Goal: Task Accomplishment & Management: Use online tool/utility

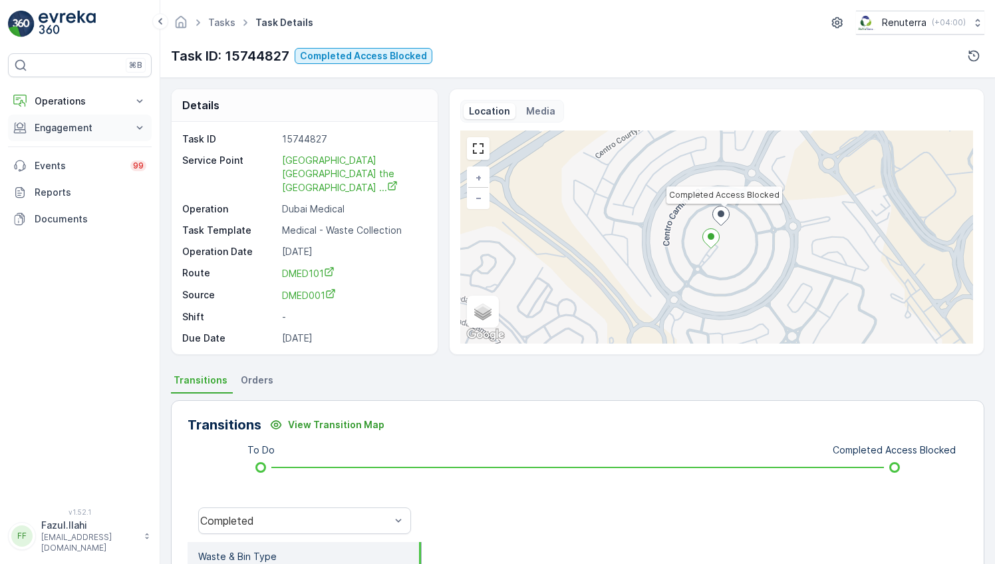
click at [113, 124] on p "Engagement" at bounding box center [80, 127] width 90 height 13
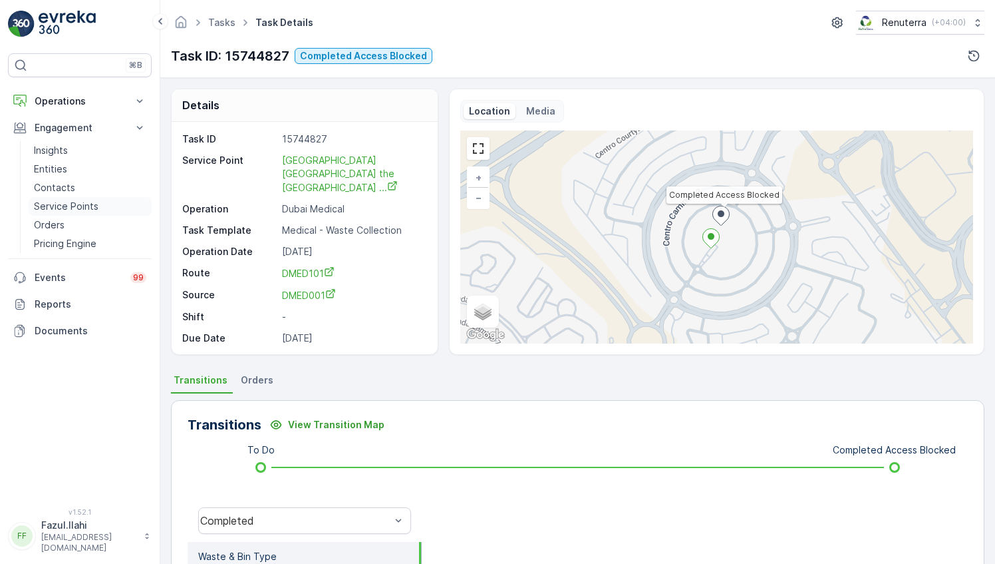
click at [72, 202] on p "Service Points" at bounding box center [66, 206] width 65 height 13
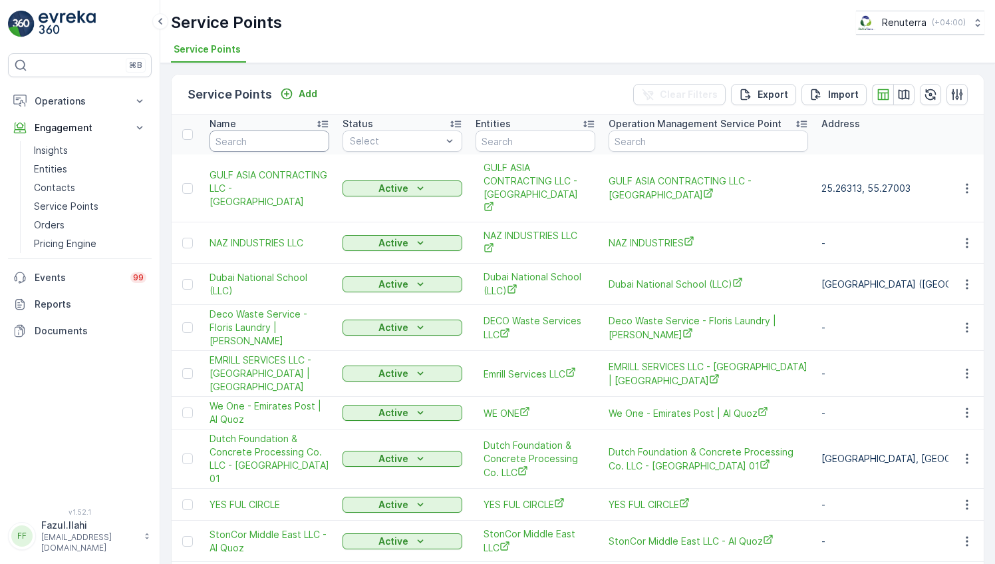
click at [244, 136] on input "text" at bounding box center [270, 140] width 120 height 21
type input "Al"
click at [244, 136] on input "Al" at bounding box center [270, 140] width 120 height 21
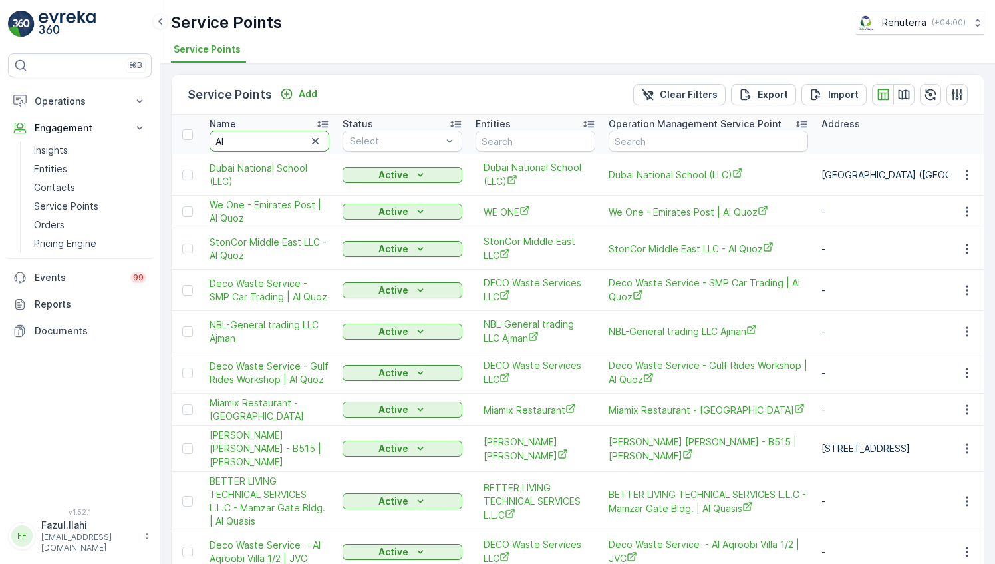
click at [244, 136] on input "Al" at bounding box center [270, 140] width 120 height 21
type input "Al Naj"
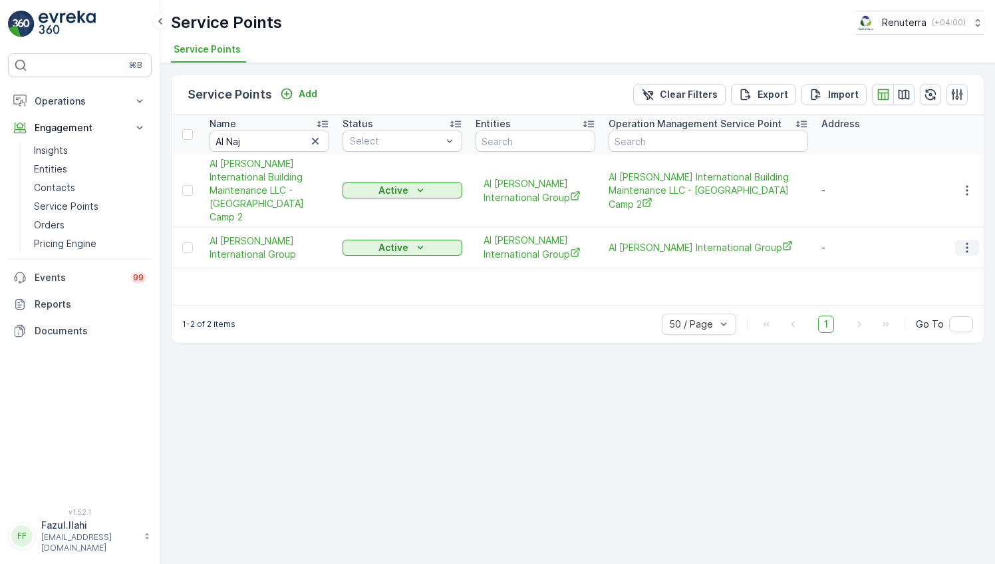
click at [975, 240] on button "button" at bounding box center [967, 248] width 24 height 16
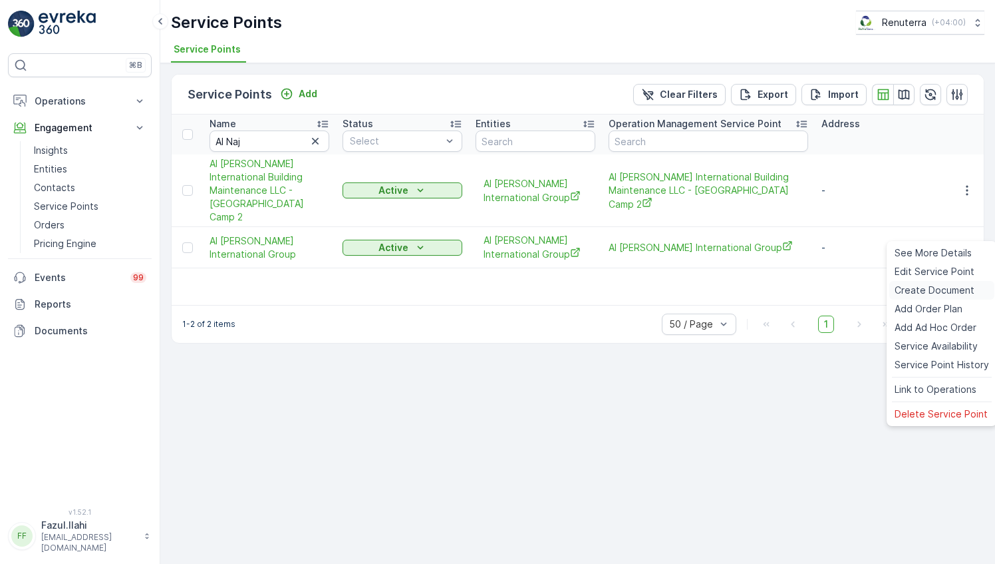
click at [936, 289] on span "Create Document" at bounding box center [935, 289] width 80 height 13
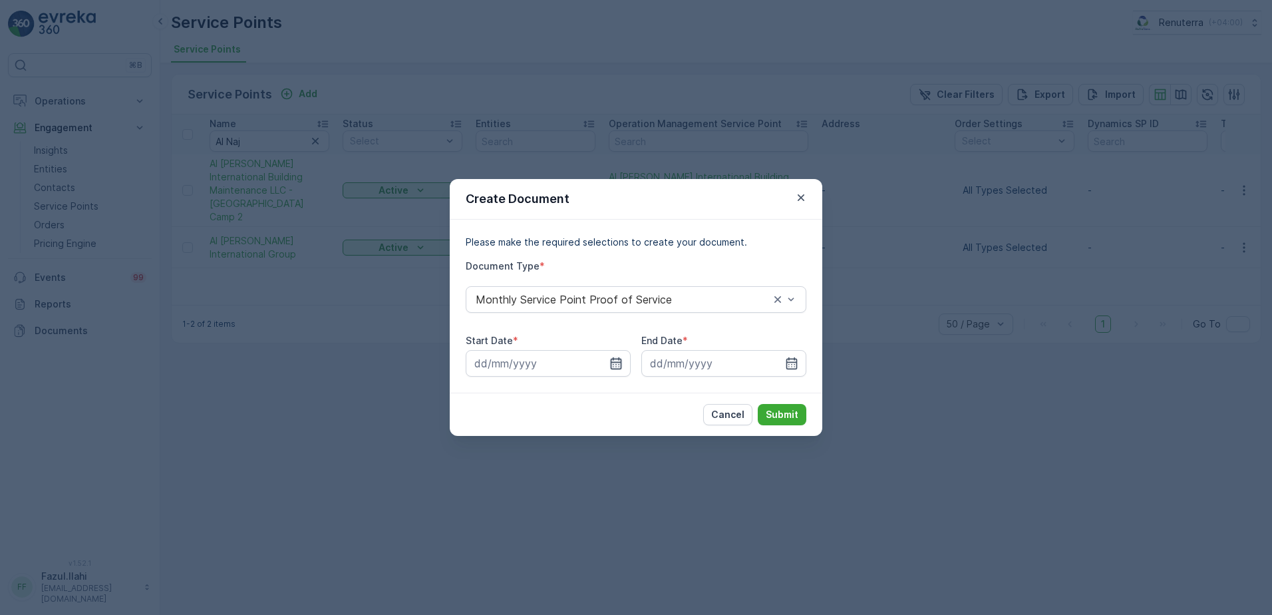
click at [615, 363] on icon "button" at bounding box center [615, 363] width 13 height 13
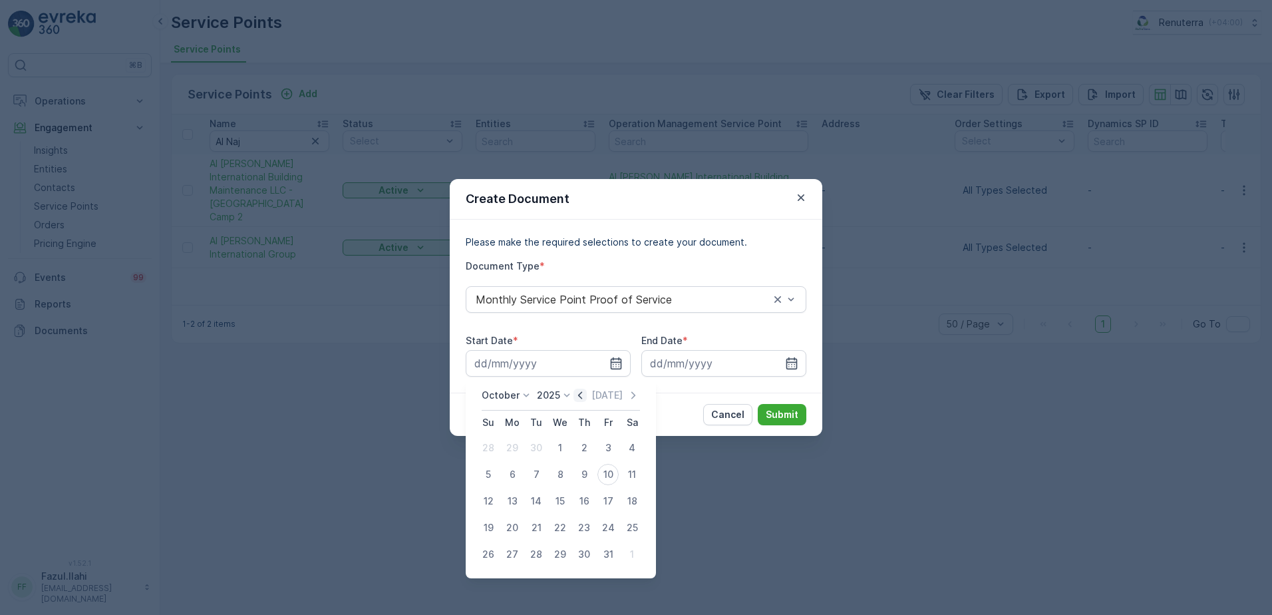
click at [580, 398] on icon "button" at bounding box center [580, 395] width 13 height 13
drag, startPoint x: 510, startPoint y: 450, endPoint x: 590, endPoint y: 458, distance: 80.2
click at [510, 448] on div "1" at bounding box center [512, 447] width 21 height 21
type input "[DATE]"
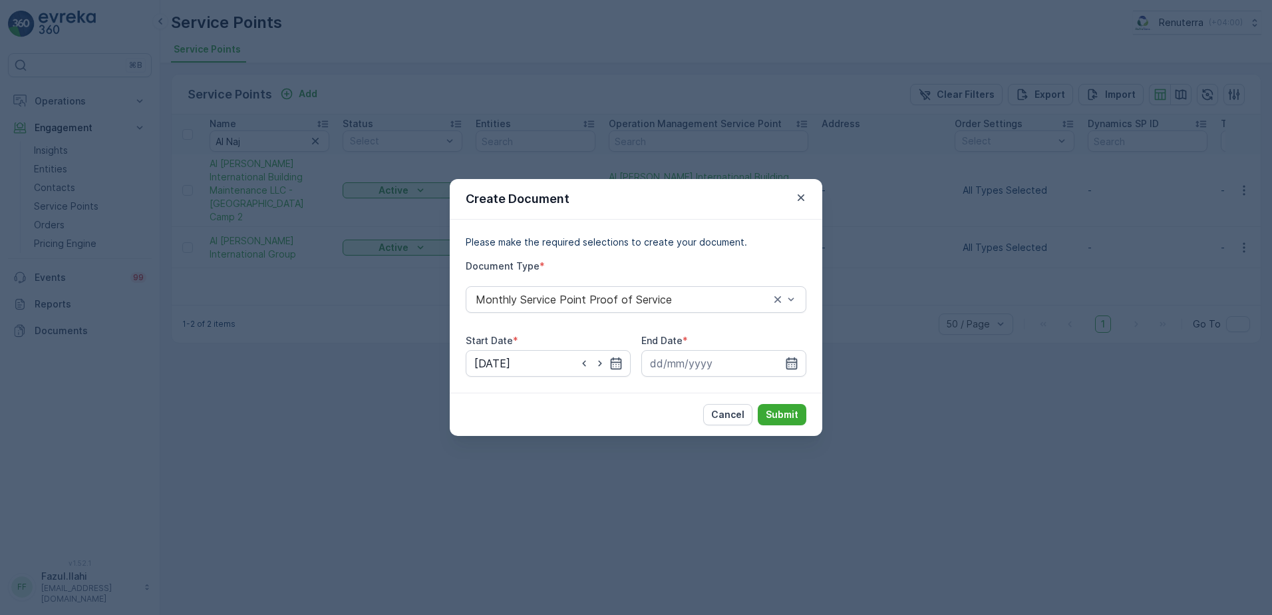
click at [787, 366] on icon "button" at bounding box center [791, 363] width 11 height 12
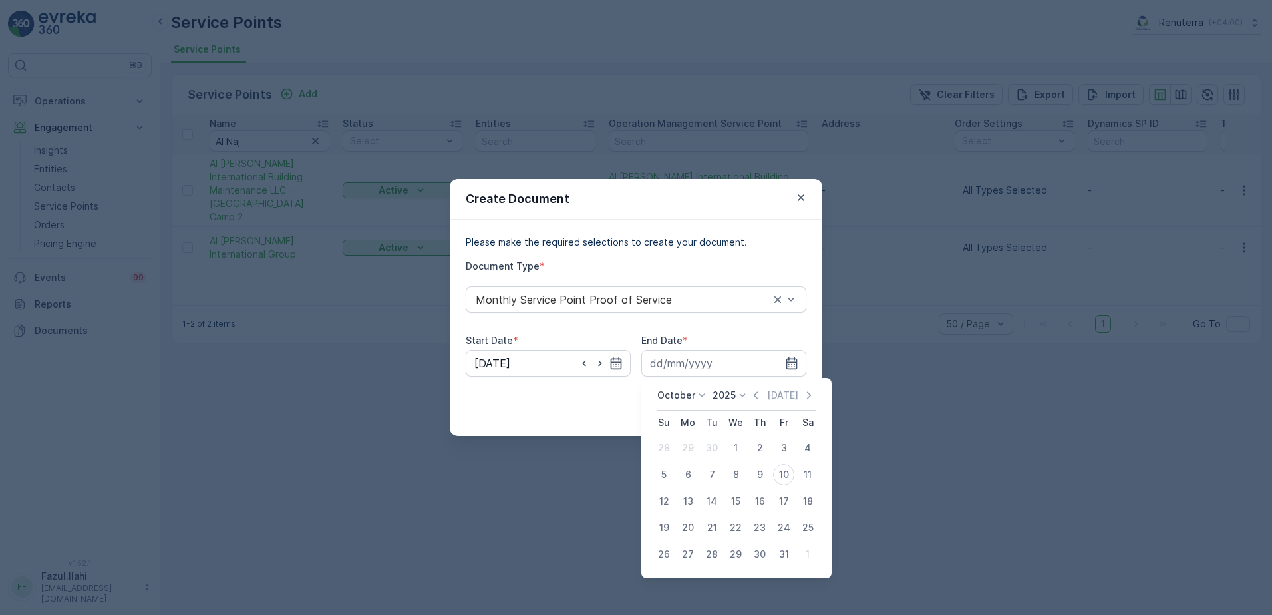
drag, startPoint x: 757, startPoint y: 397, endPoint x: 766, endPoint y: 420, distance: 25.5
click at [762, 398] on icon "button" at bounding box center [755, 395] width 13 height 13
click at [715, 554] on div "30" at bounding box center [711, 554] width 21 height 21
type input "[DATE]"
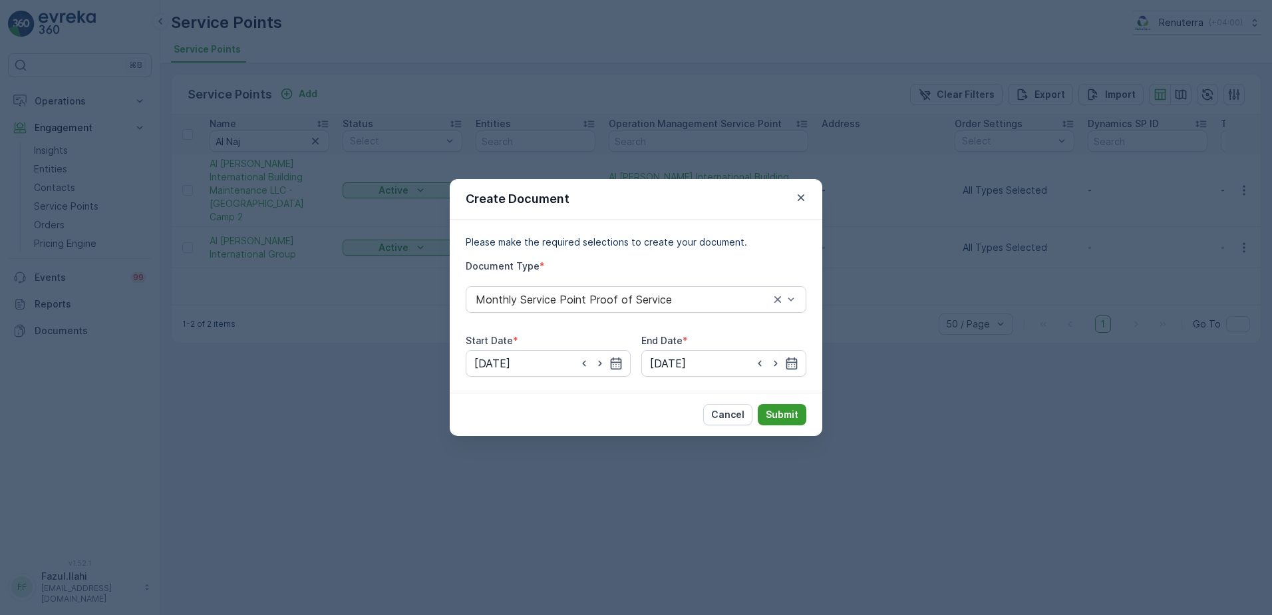
click at [785, 412] on p "Submit" at bounding box center [782, 414] width 33 height 13
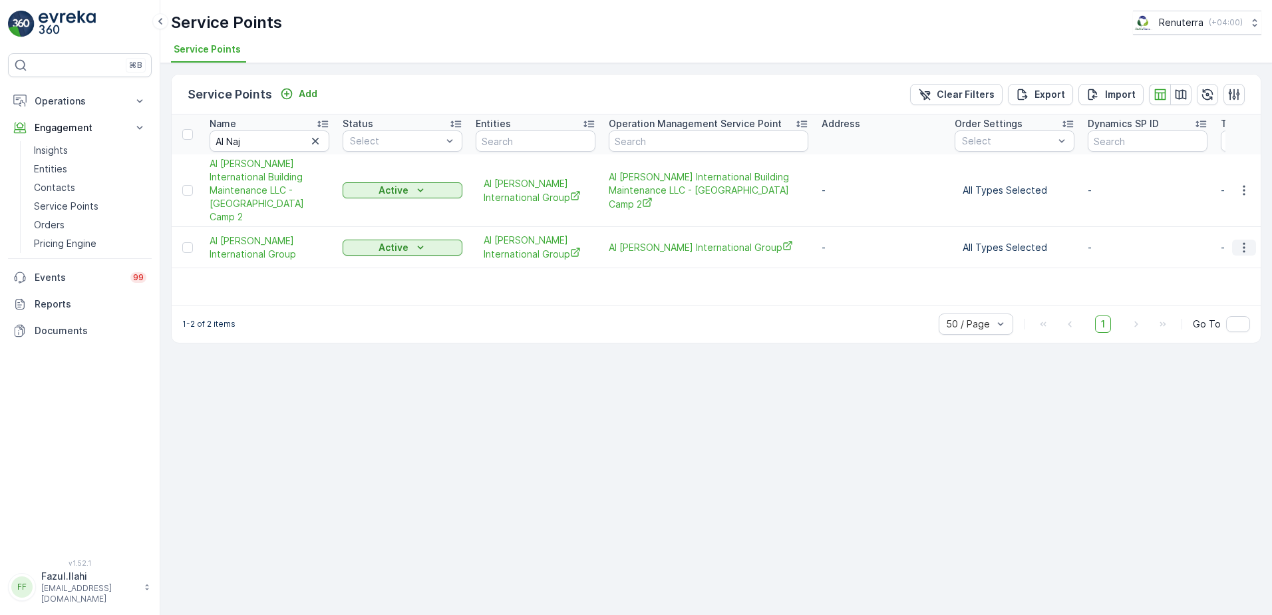
click at [985, 241] on icon "button" at bounding box center [1243, 247] width 13 height 13
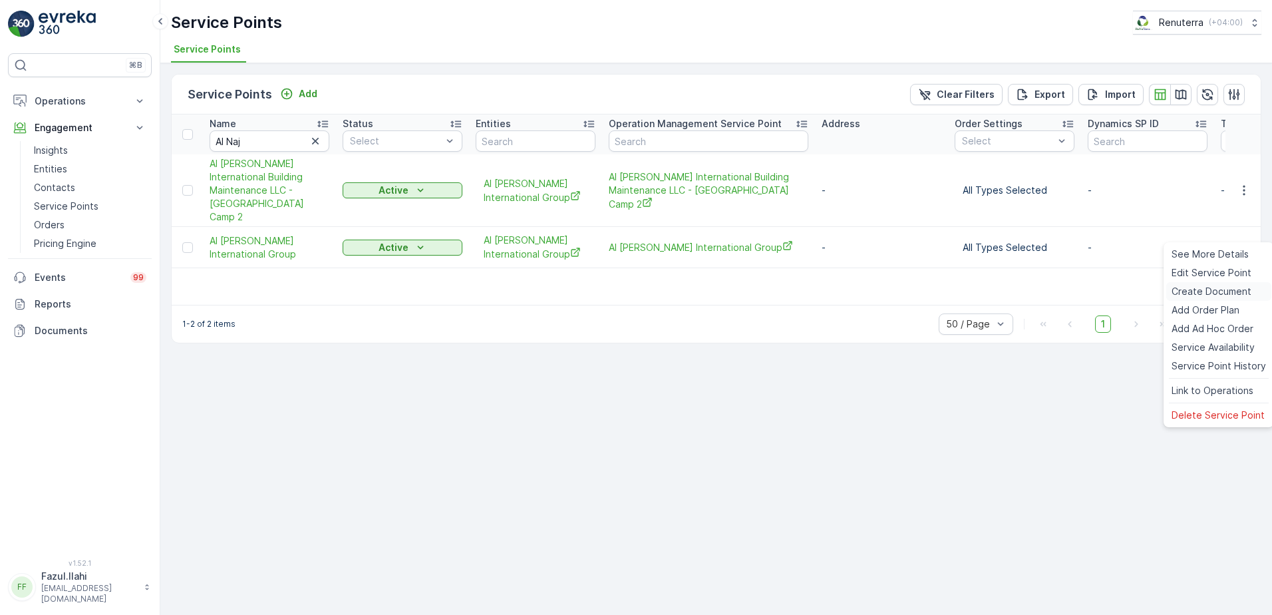
click at [985, 289] on span "Create Document" at bounding box center [1212, 291] width 80 height 13
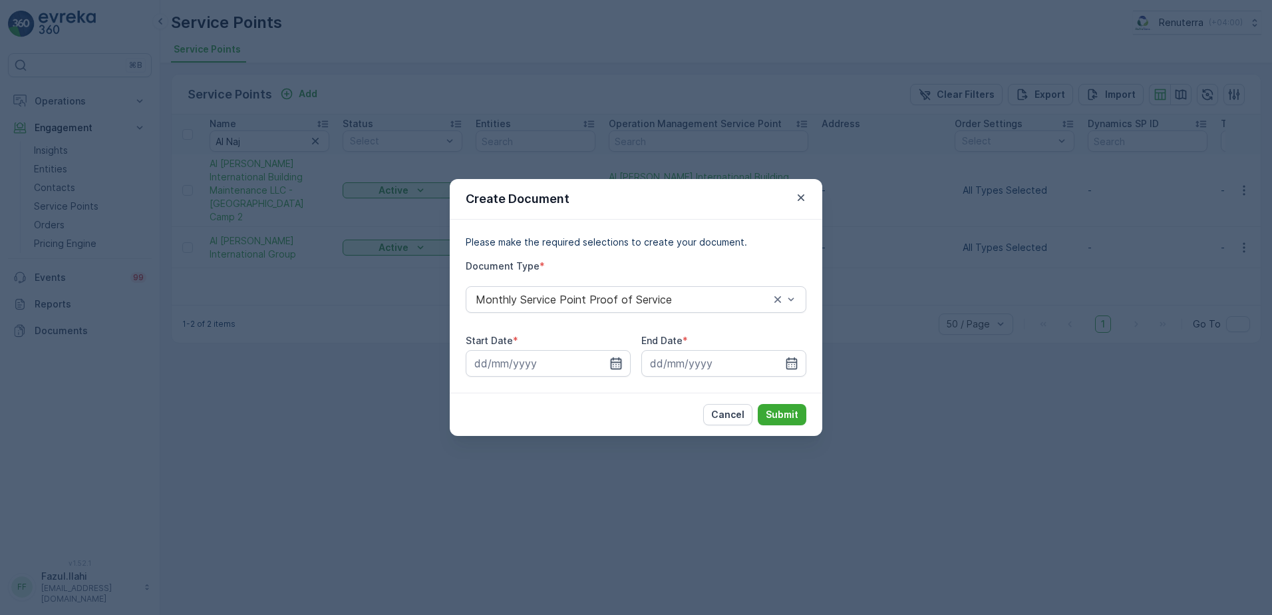
click at [617, 360] on icon "button" at bounding box center [615, 363] width 13 height 13
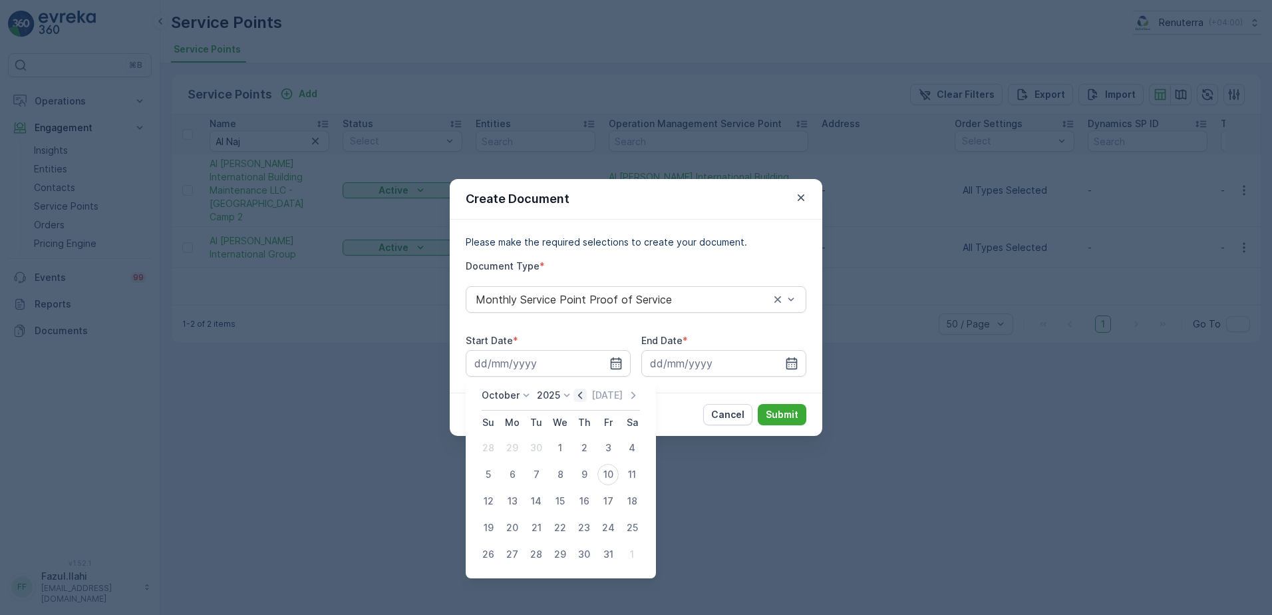
click at [581, 395] on icon "button" at bounding box center [580, 395] width 13 height 13
click at [514, 442] on div "1" at bounding box center [512, 447] width 21 height 21
type input "[DATE]"
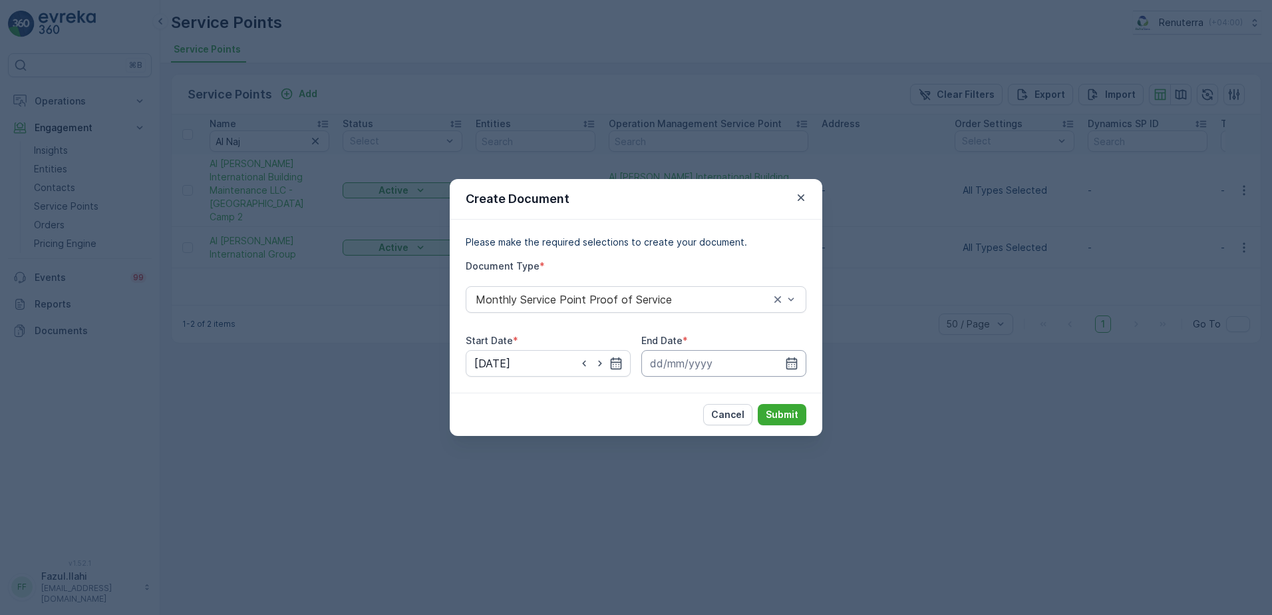
click at [790, 373] on input at bounding box center [723, 363] width 165 height 27
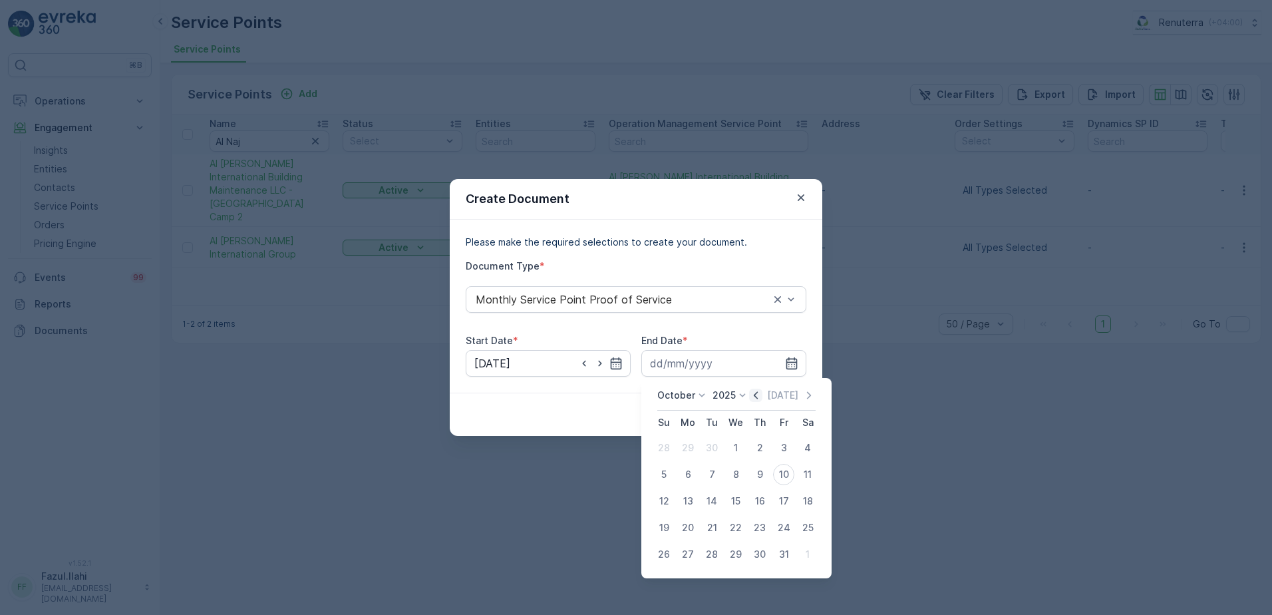
click at [754, 397] on icon "button" at bounding box center [755, 395] width 13 height 13
click at [711, 554] on div "30" at bounding box center [711, 554] width 21 height 21
type input "[DATE]"
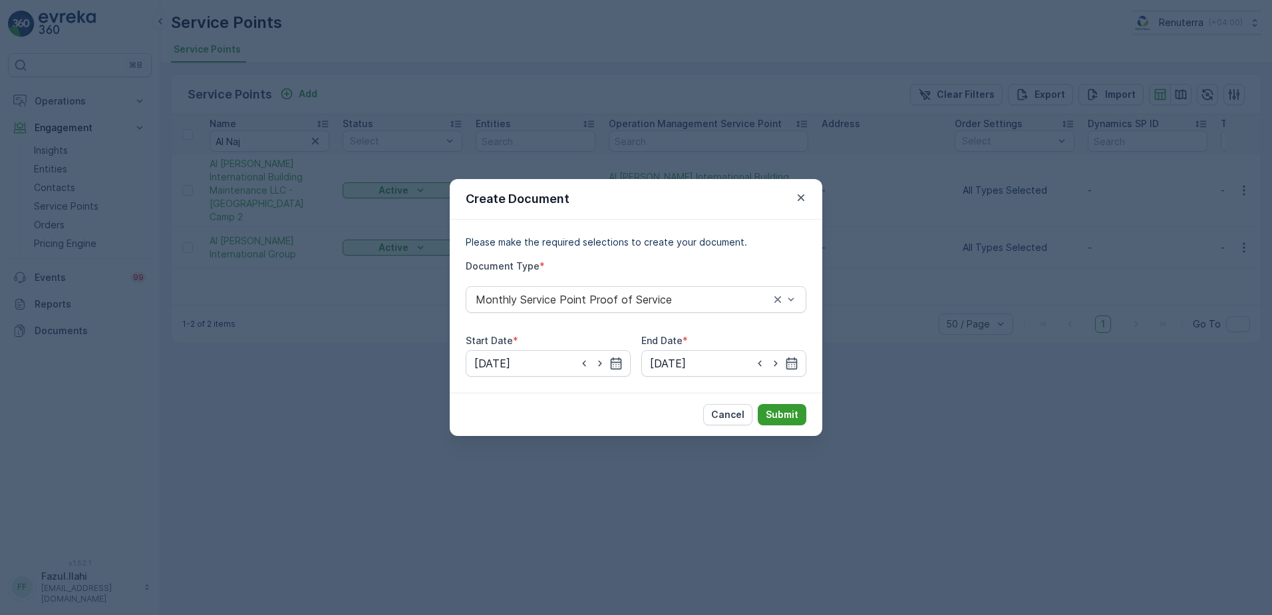
click at [788, 411] on p "Submit" at bounding box center [782, 414] width 33 height 13
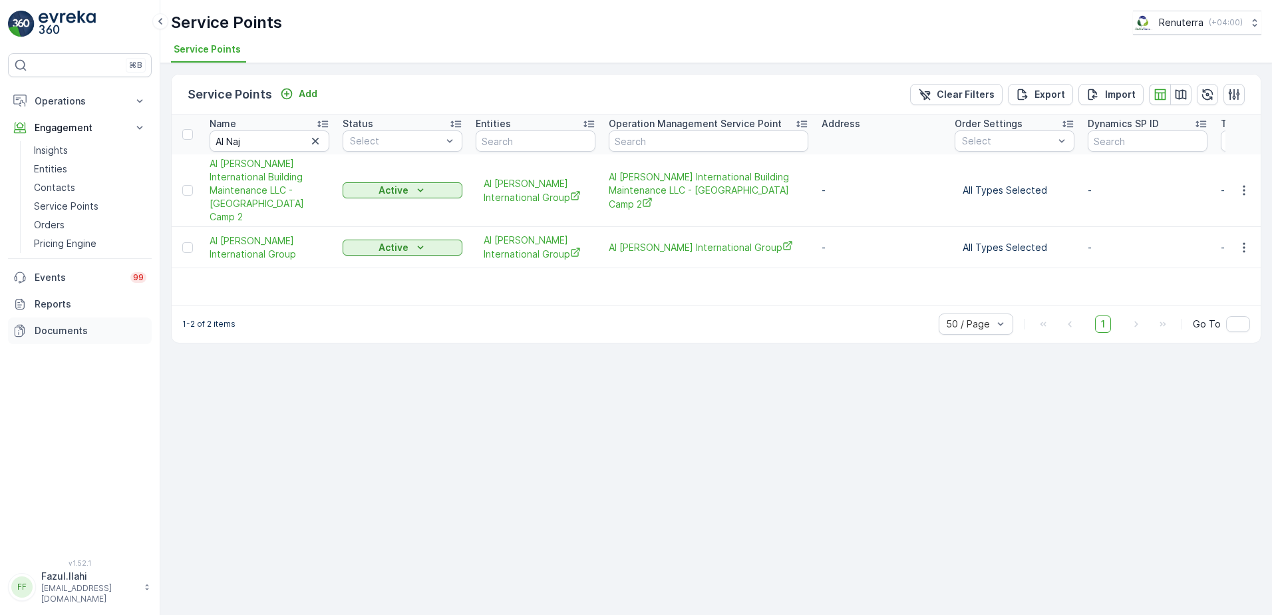
click at [75, 334] on p "Documents" at bounding box center [91, 330] width 112 height 13
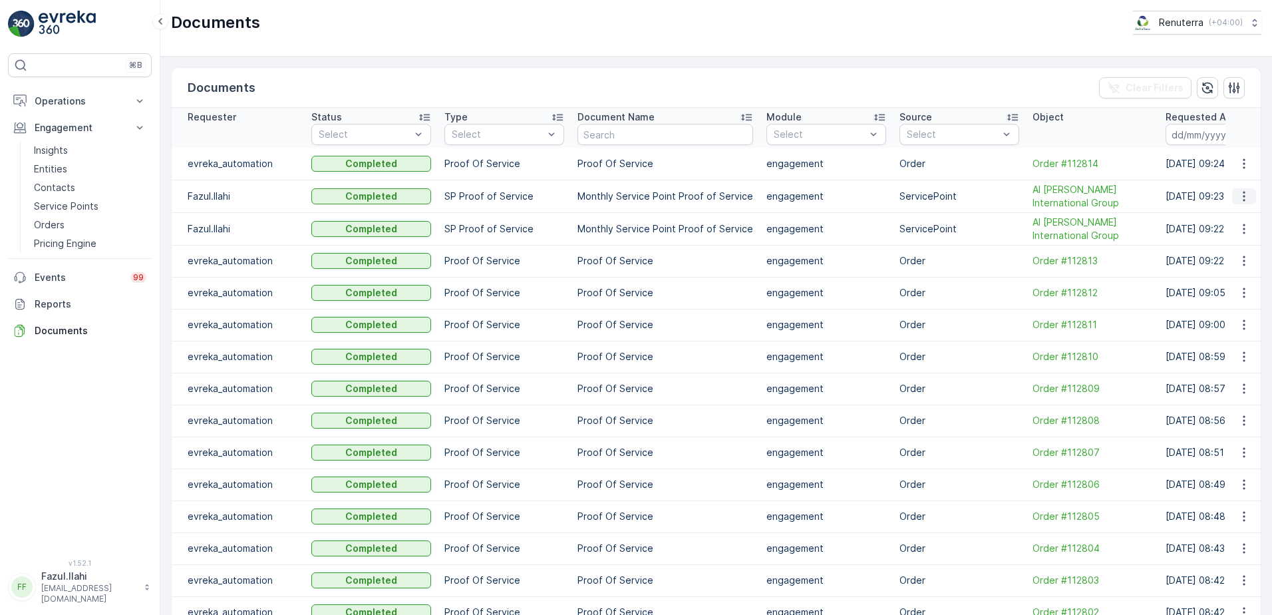
click at [985, 188] on button "button" at bounding box center [1244, 196] width 24 height 16
click at [985, 215] on span "See Details" at bounding box center [1240, 216] width 51 height 13
click at [81, 202] on p "Service Points" at bounding box center [66, 206] width 65 height 13
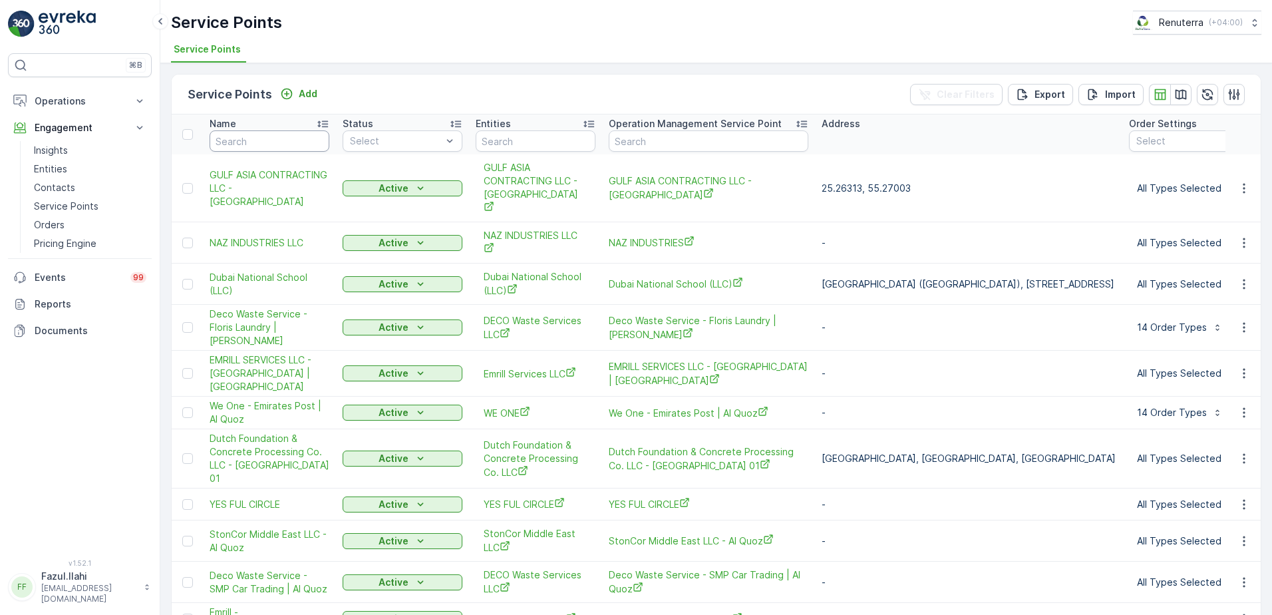
click at [311, 140] on input "text" at bounding box center [270, 140] width 120 height 21
type input "Al"
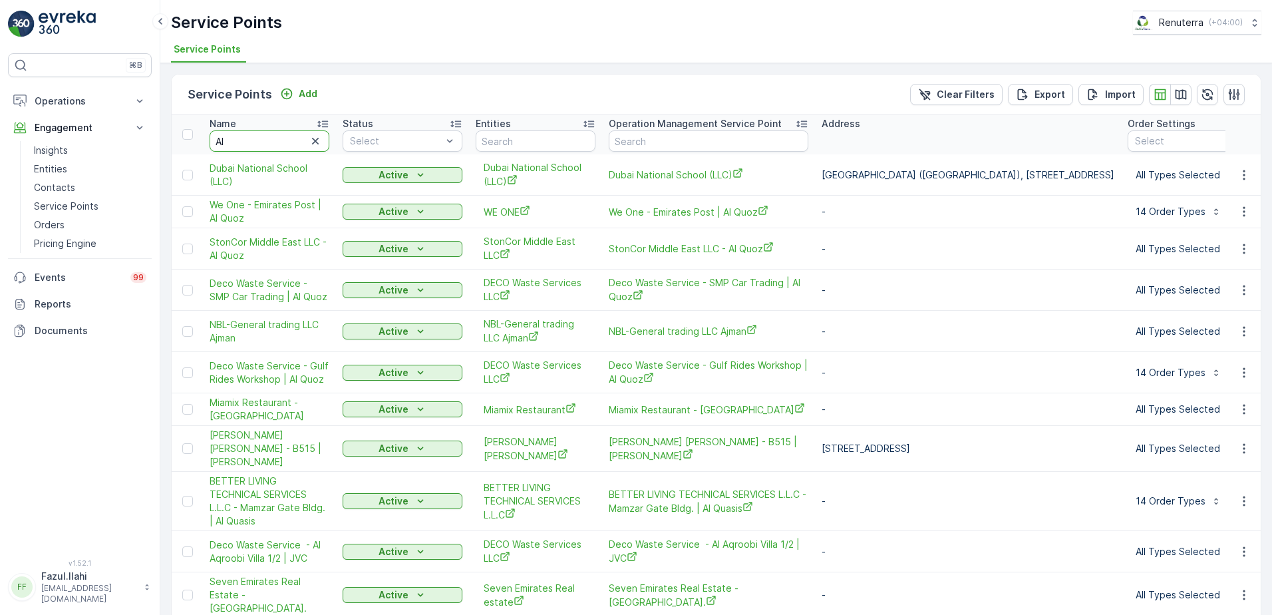
click at [280, 147] on input "Al" at bounding box center [270, 140] width 120 height 21
type input "Al Naj"
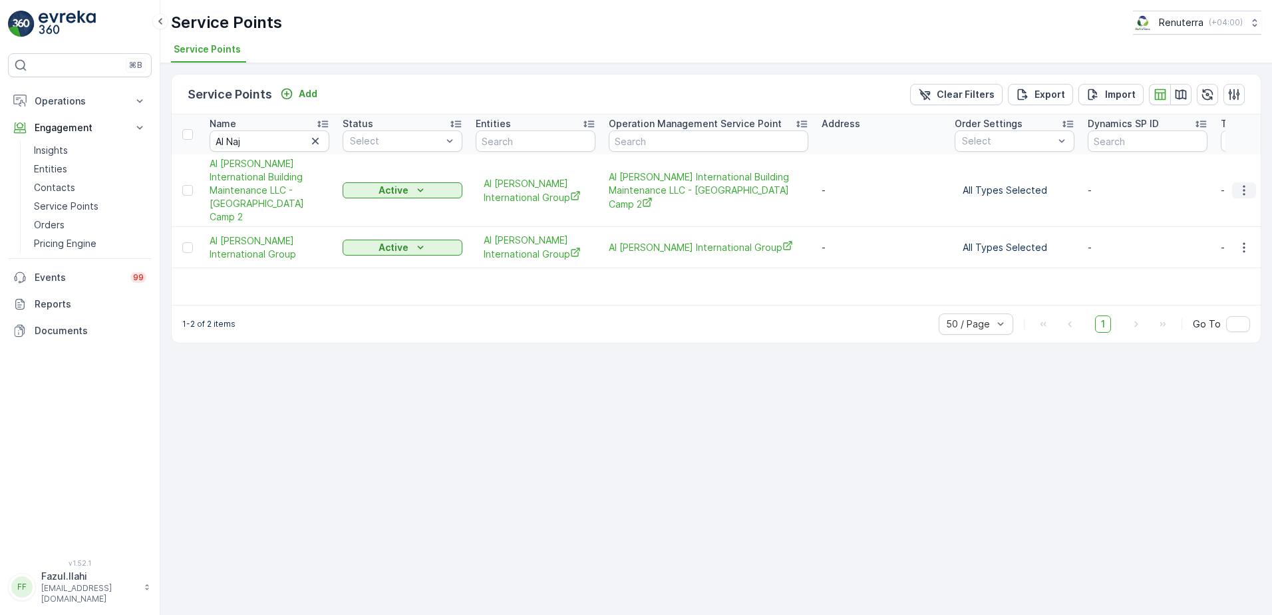
click at [985, 182] on button "button" at bounding box center [1244, 190] width 24 height 16
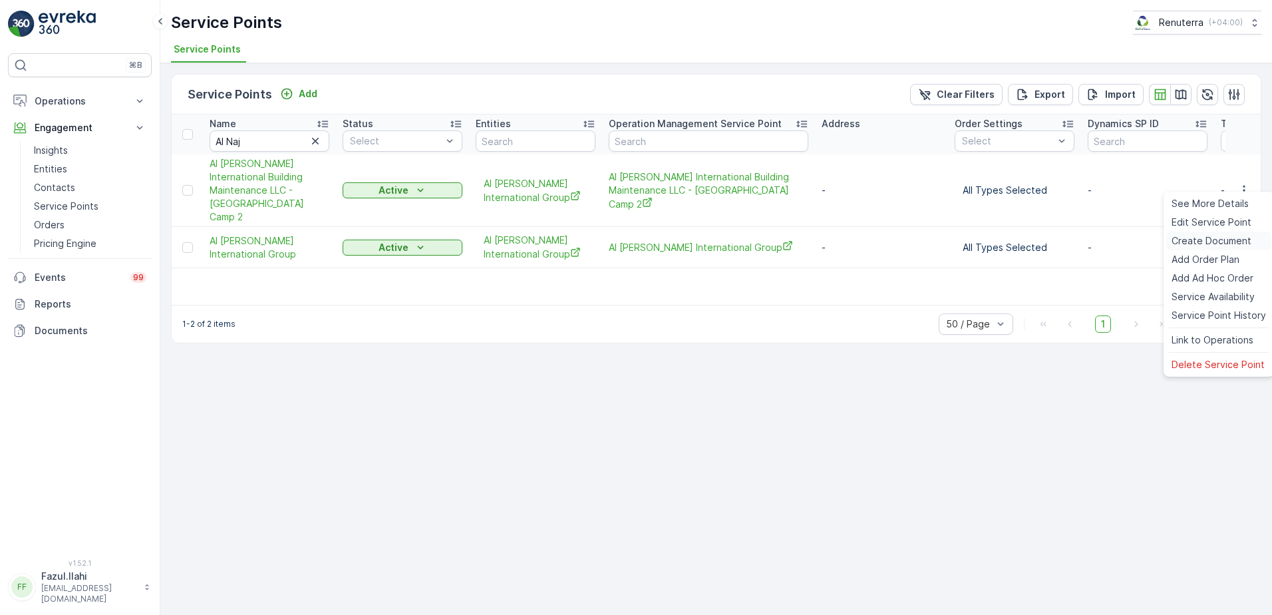
click at [985, 236] on span "Create Document" at bounding box center [1212, 240] width 80 height 13
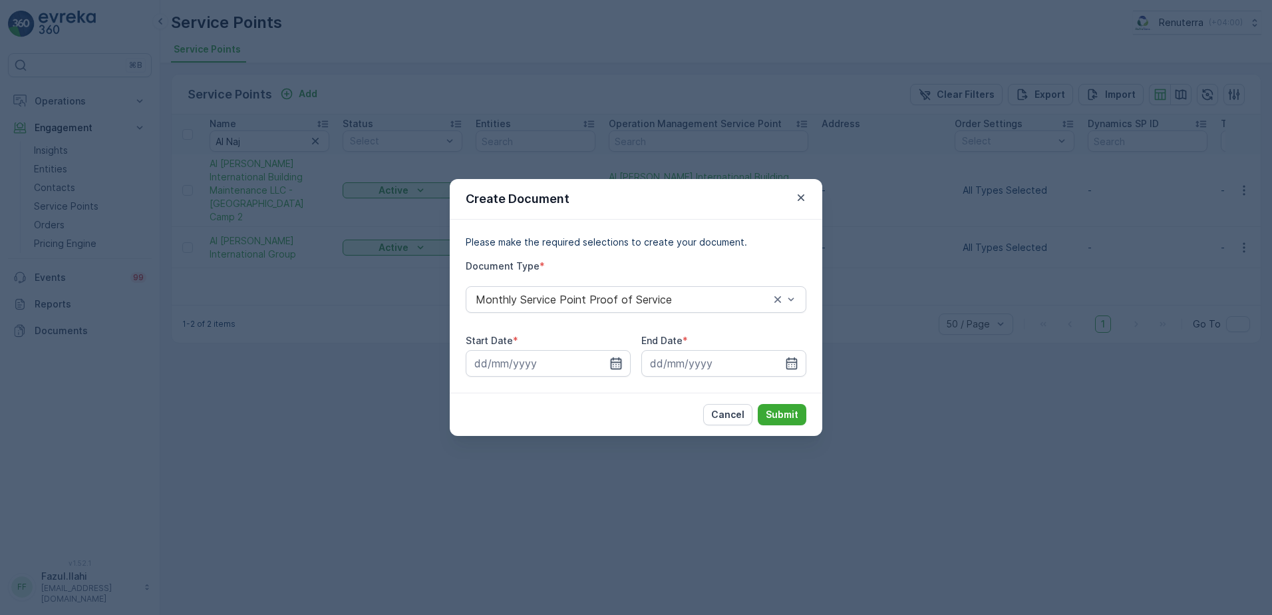
click at [622, 362] on icon "button" at bounding box center [615, 363] width 13 height 13
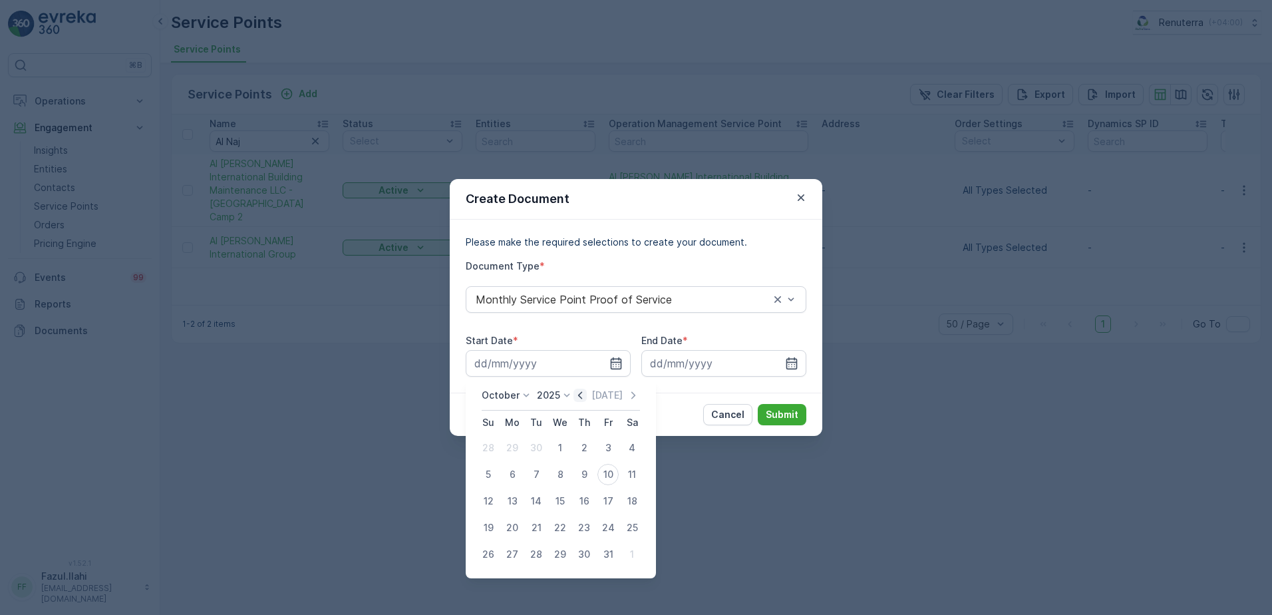
click at [583, 399] on icon "button" at bounding box center [580, 395] width 13 height 13
click at [509, 446] on div "1" at bounding box center [512, 447] width 21 height 21
type input "[DATE]"
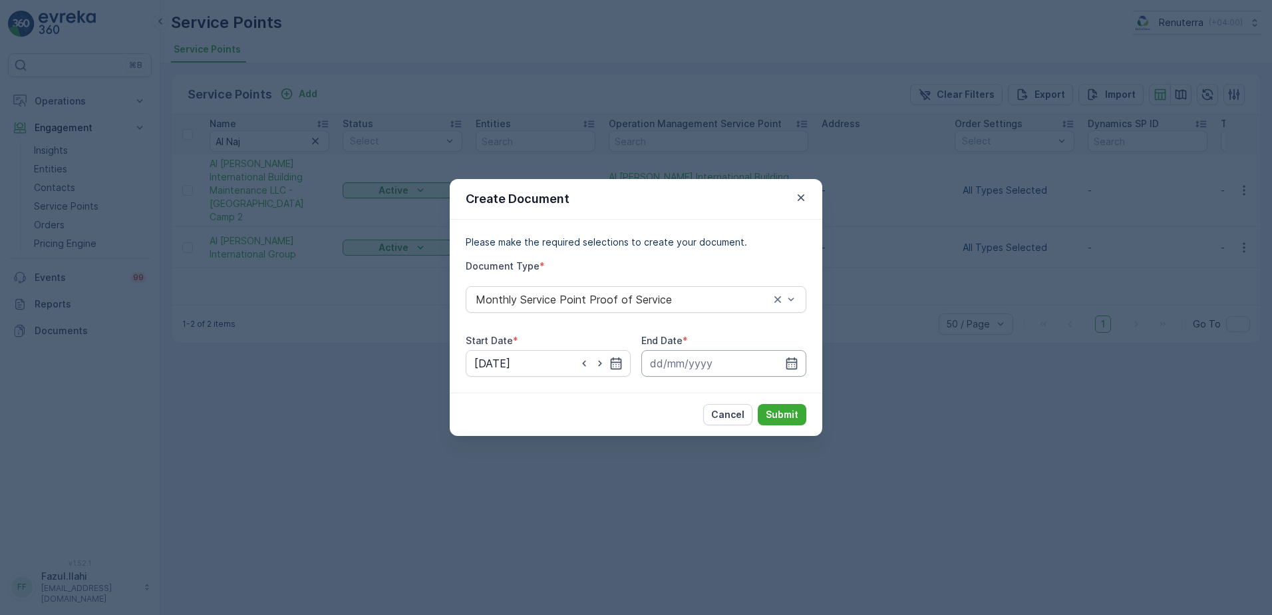
click at [803, 353] on input at bounding box center [723, 363] width 165 height 27
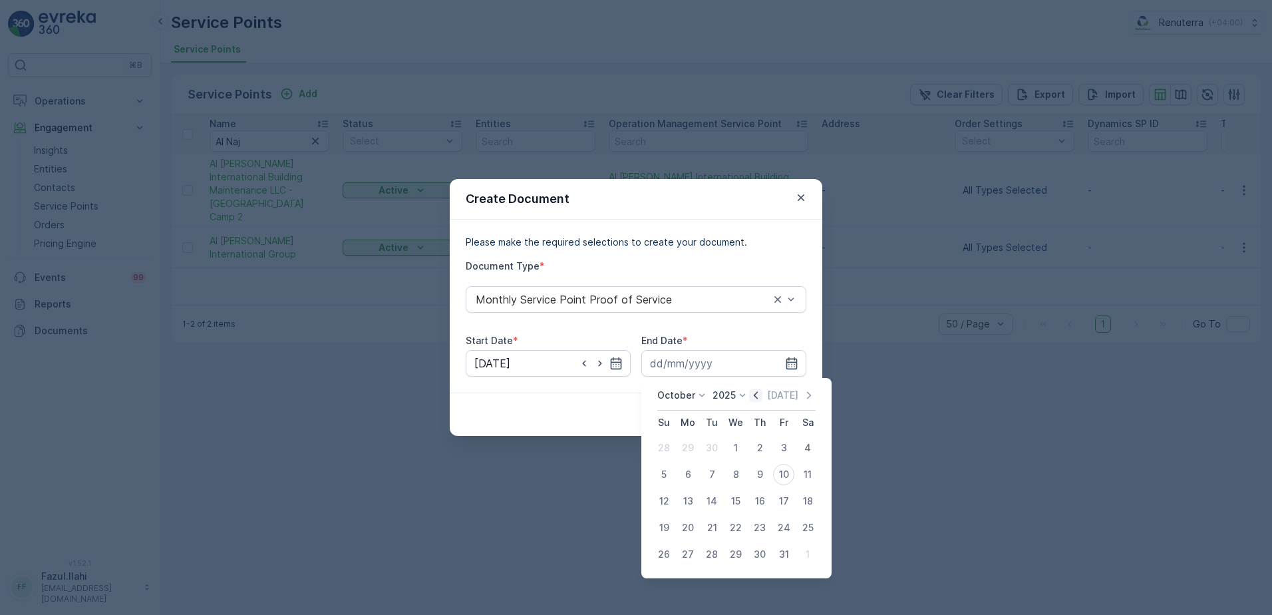
click at [758, 399] on icon "button" at bounding box center [755, 395] width 13 height 13
click at [717, 552] on div "30" at bounding box center [711, 554] width 21 height 21
type input "[DATE]"
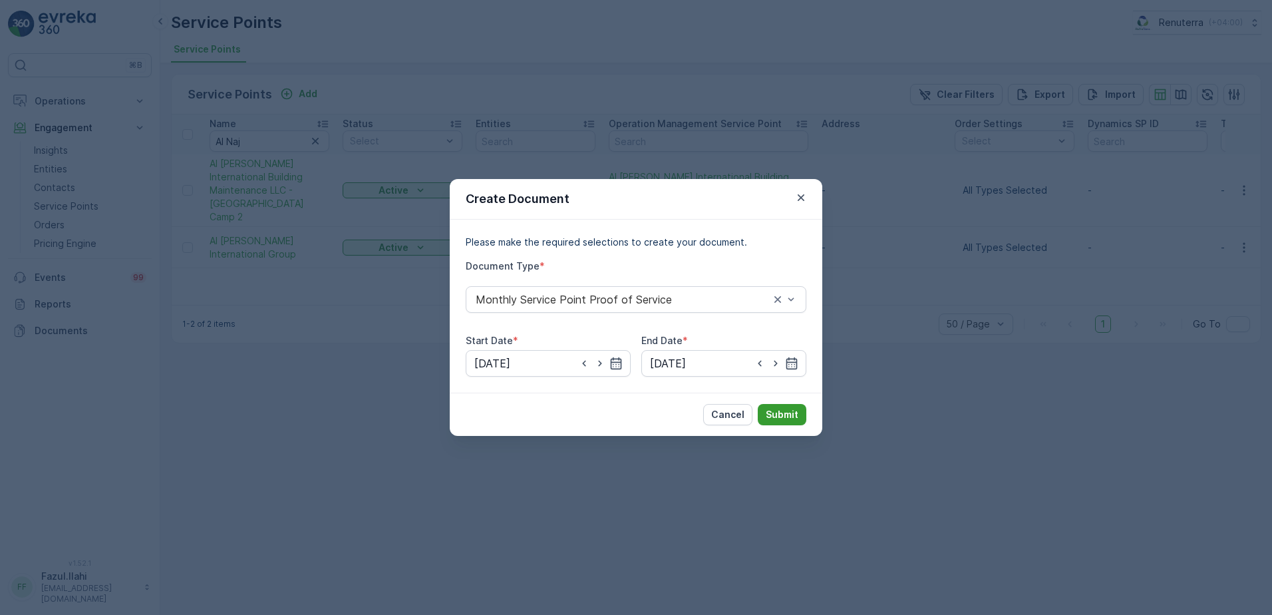
click at [790, 412] on p "Submit" at bounding box center [782, 414] width 33 height 13
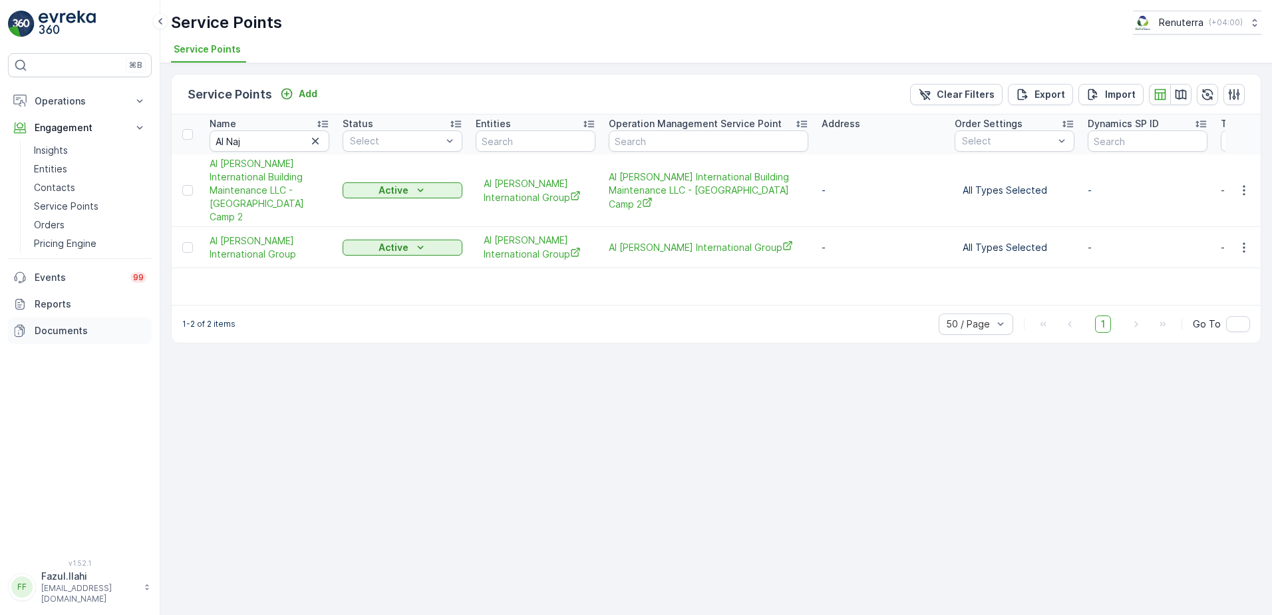
click at [49, 328] on p "Documents" at bounding box center [91, 330] width 112 height 13
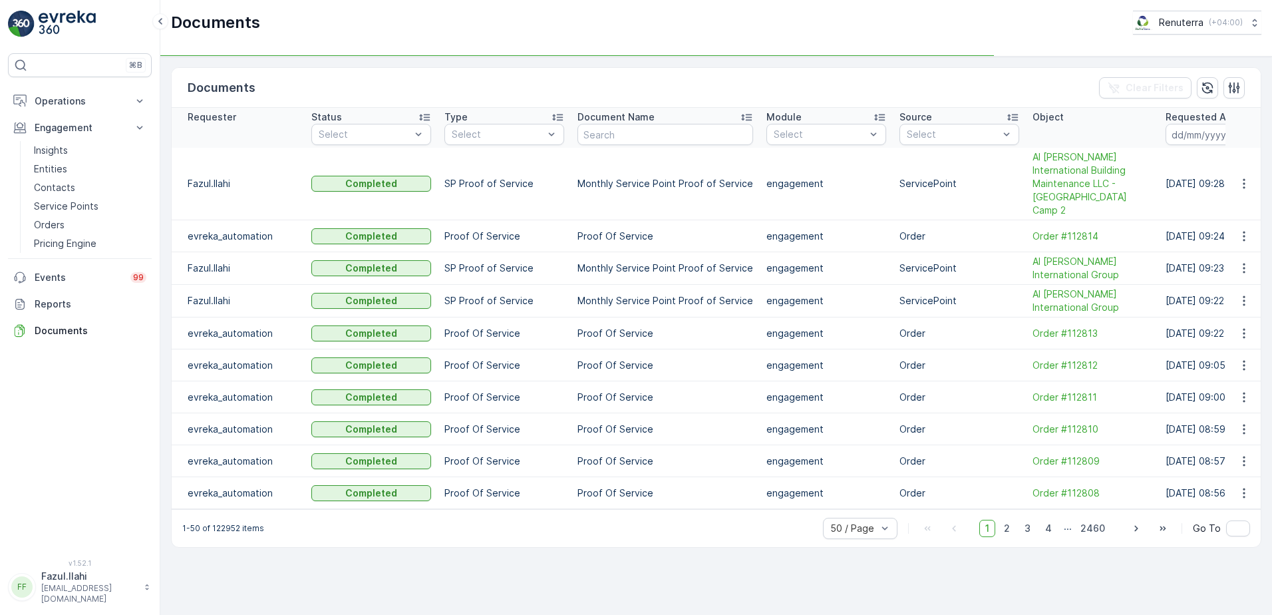
drag, startPoint x: 1245, startPoint y: 171, endPoint x: 1218, endPoint y: 216, distance: 52.5
click at [985, 177] on icon "button" at bounding box center [1243, 183] width 13 height 13
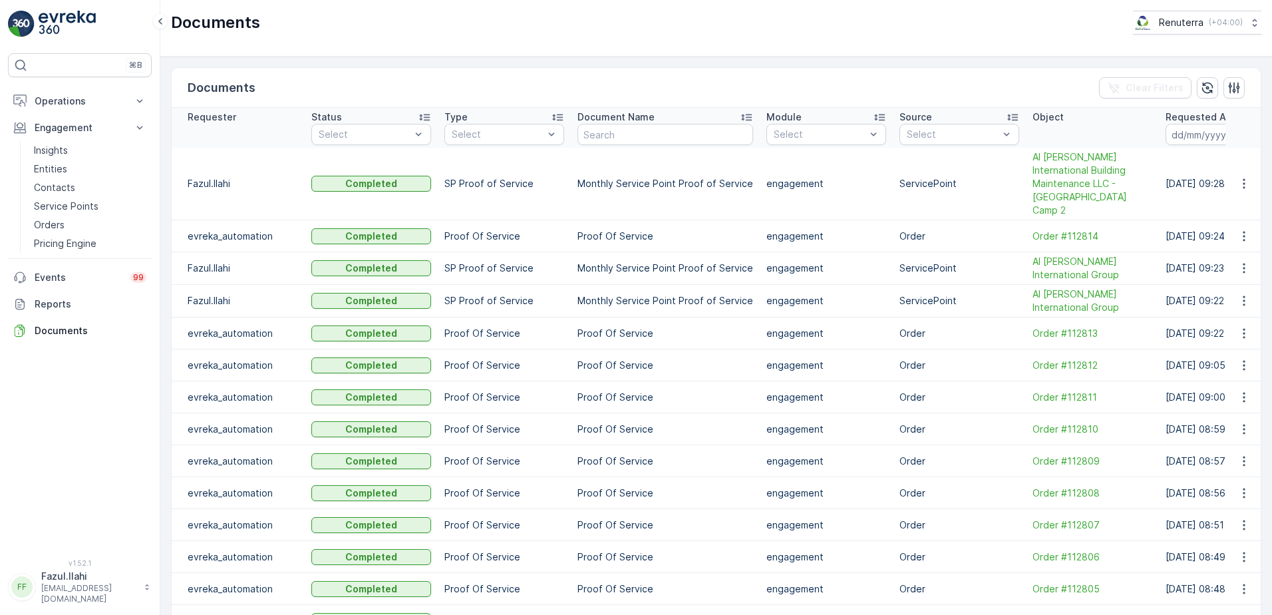
click at [985, 194] on td at bounding box center [1244, 184] width 36 height 73
click at [985, 179] on icon "button" at bounding box center [1244, 184] width 2 height 10
click at [985, 202] on span "See Details" at bounding box center [1240, 196] width 51 height 13
